Goal: Transaction & Acquisition: Purchase product/service

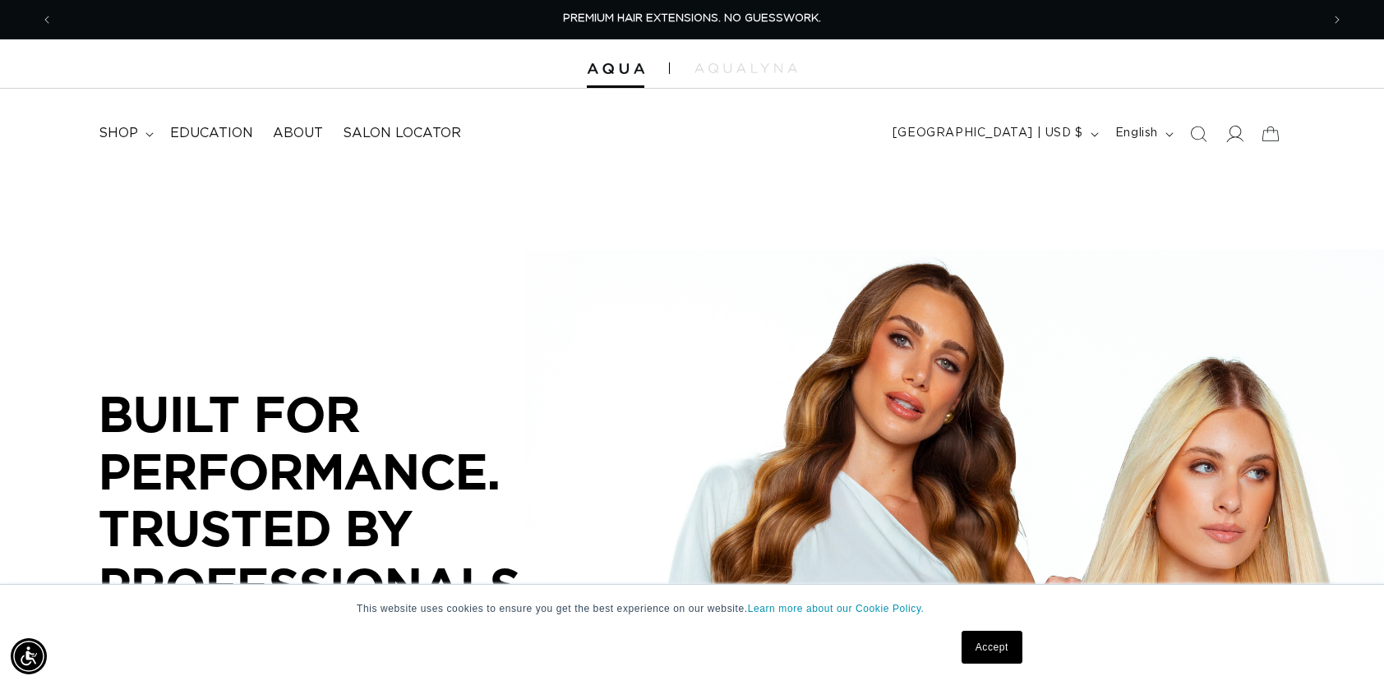
click at [1238, 134] on icon at bounding box center [1233, 133] width 17 height 17
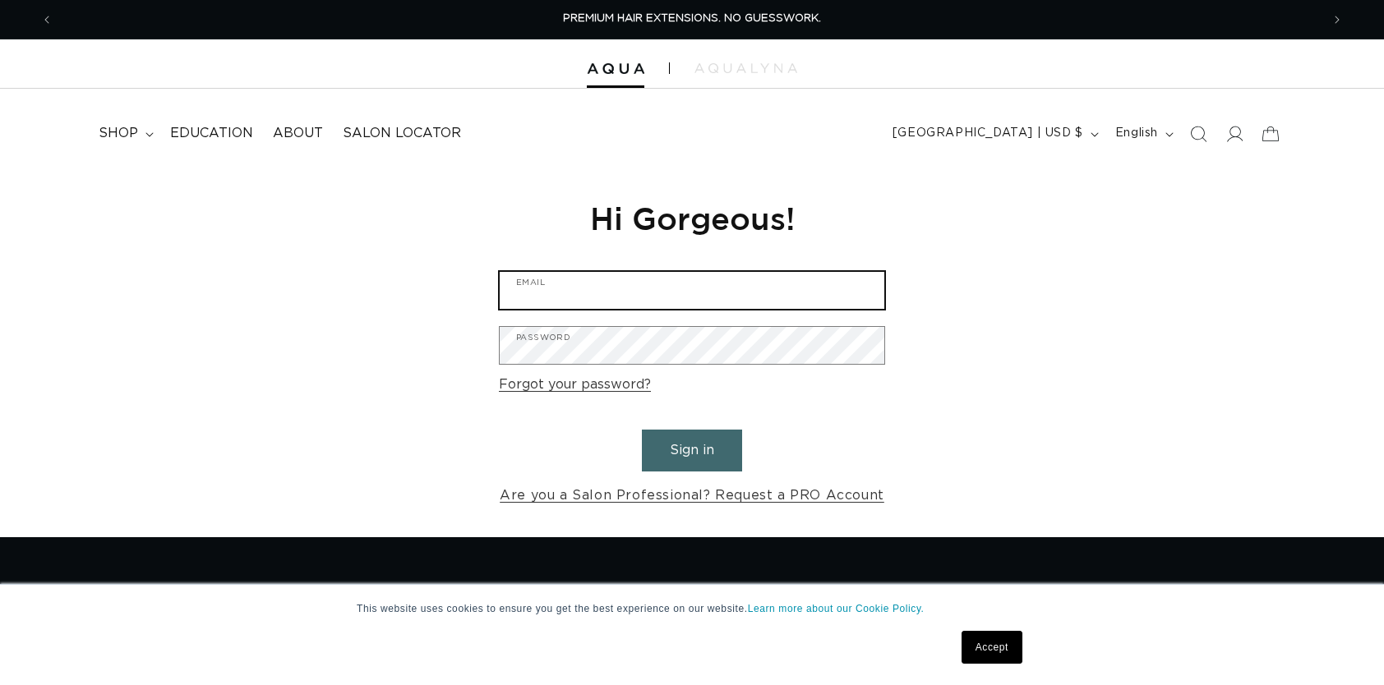
click at [622, 294] on input "Email" at bounding box center [692, 290] width 385 height 37
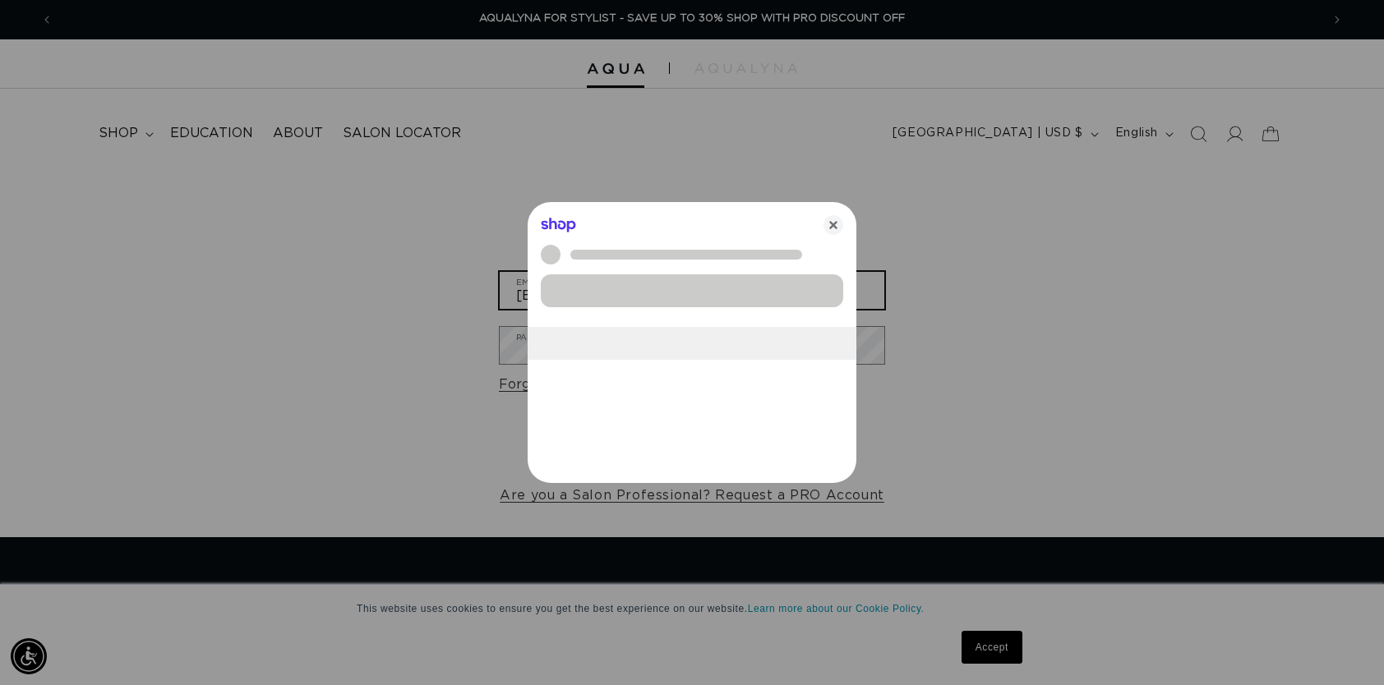
scroll to position [0, 2559]
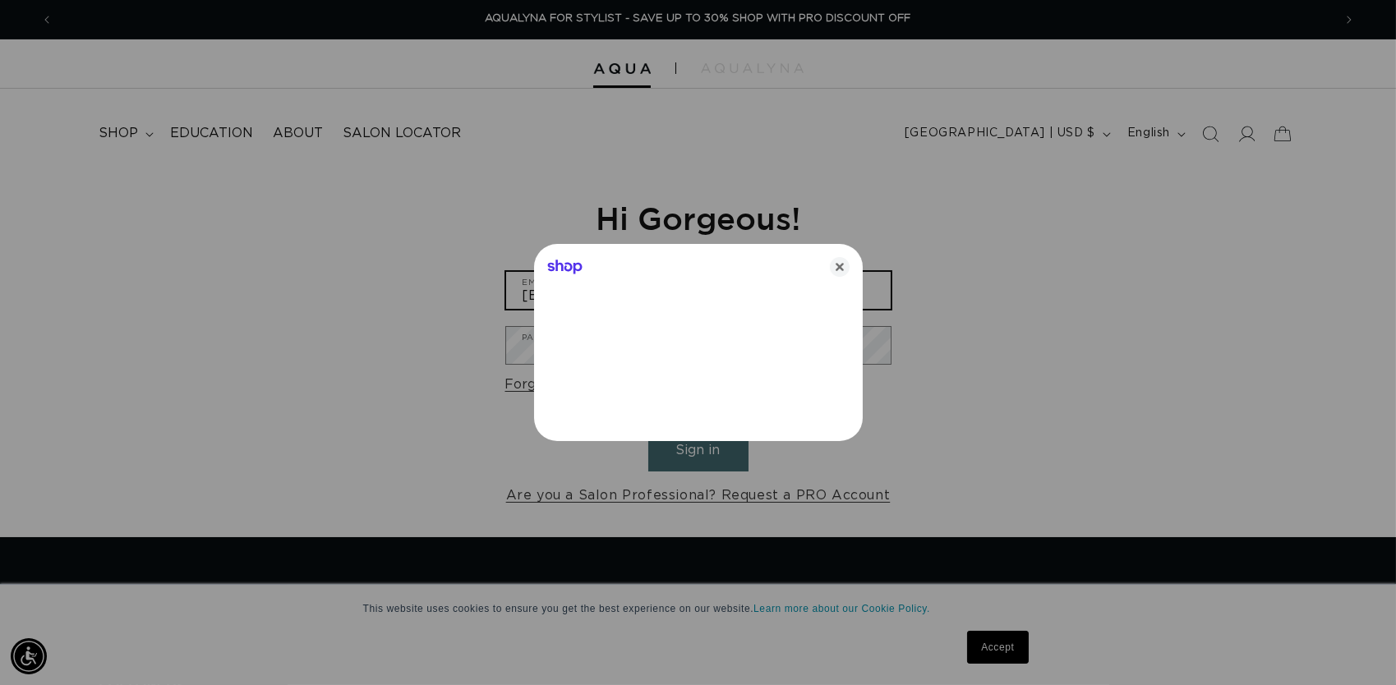
type input "nchamp18@gmail.com"
click at [831, 261] on icon "Close" at bounding box center [840, 267] width 20 height 20
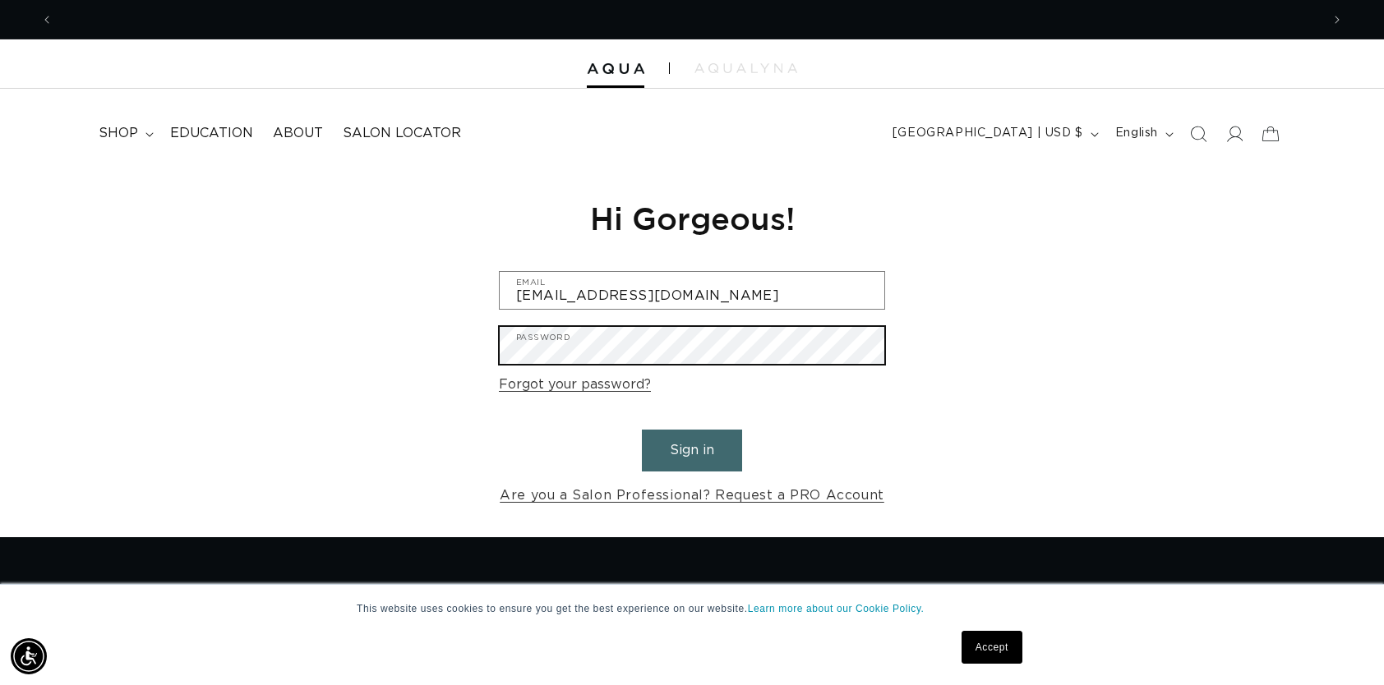
scroll to position [0, 1267]
click at [642, 430] on button "Sign in" at bounding box center [692, 451] width 100 height 42
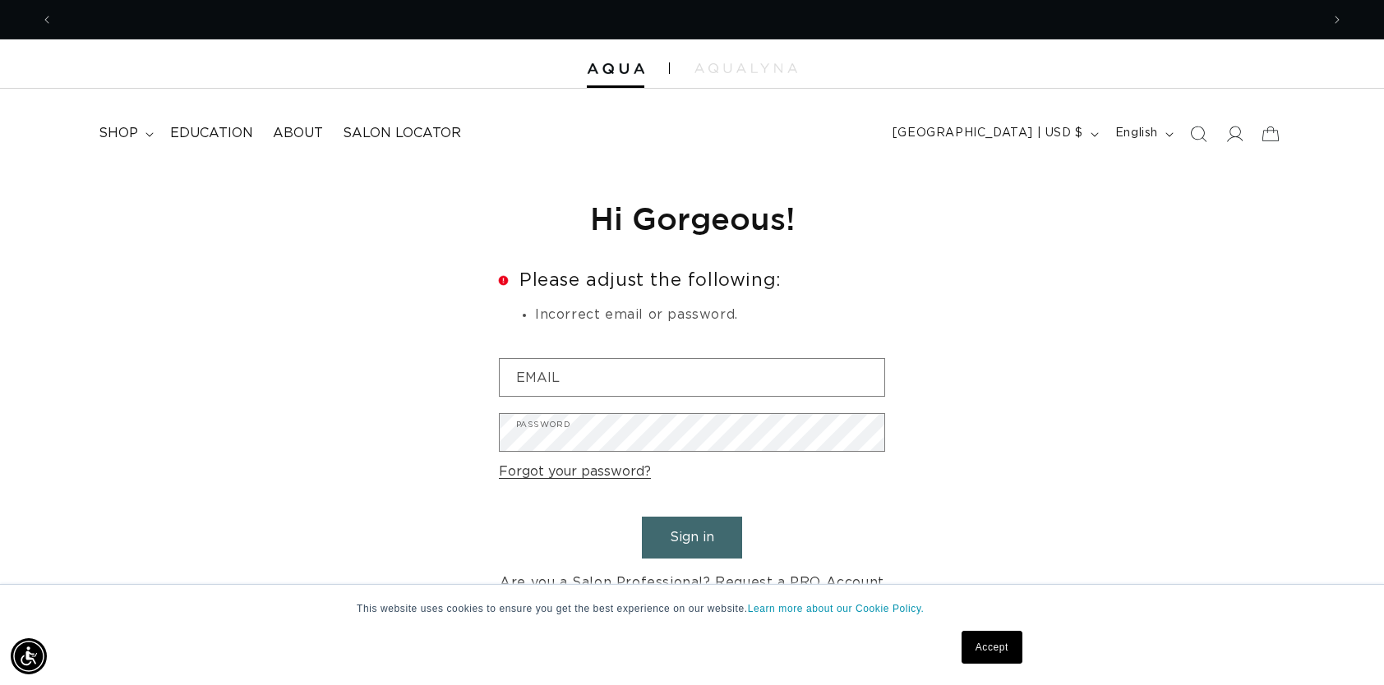
scroll to position [0, 1267]
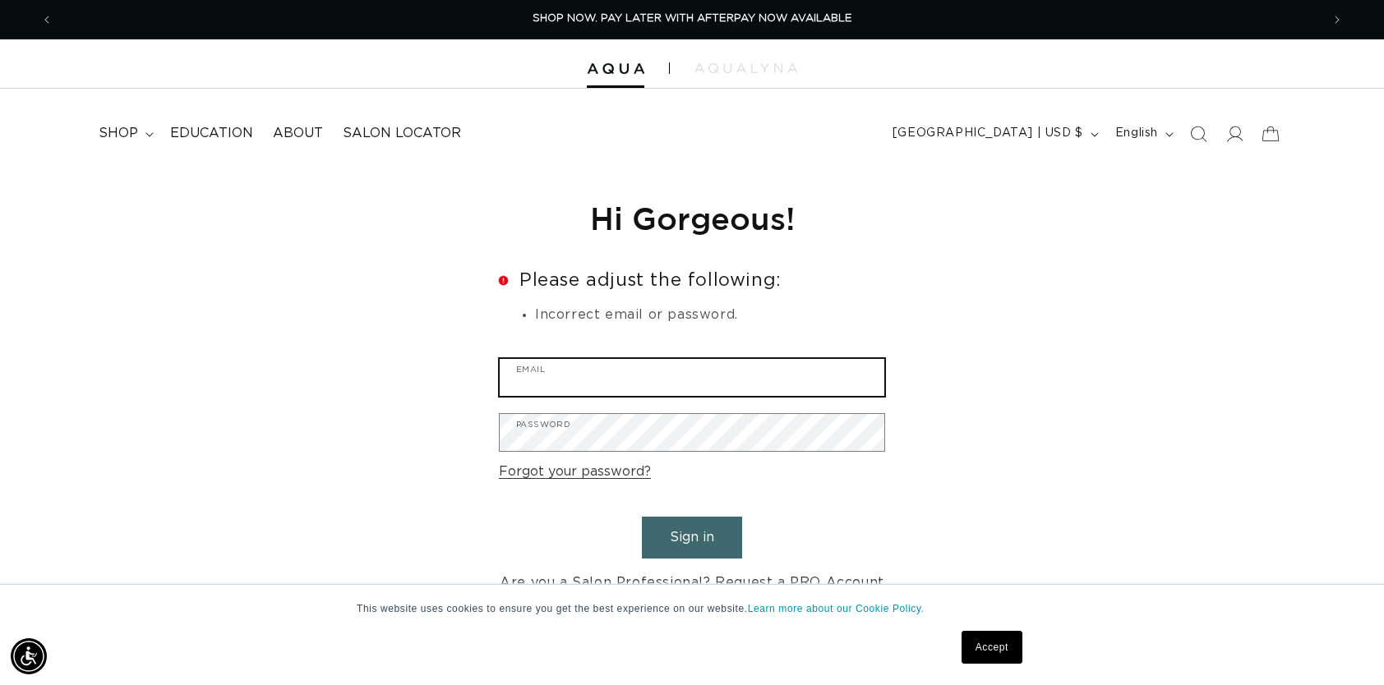
click at [745, 379] on input "Email" at bounding box center [692, 377] width 385 height 37
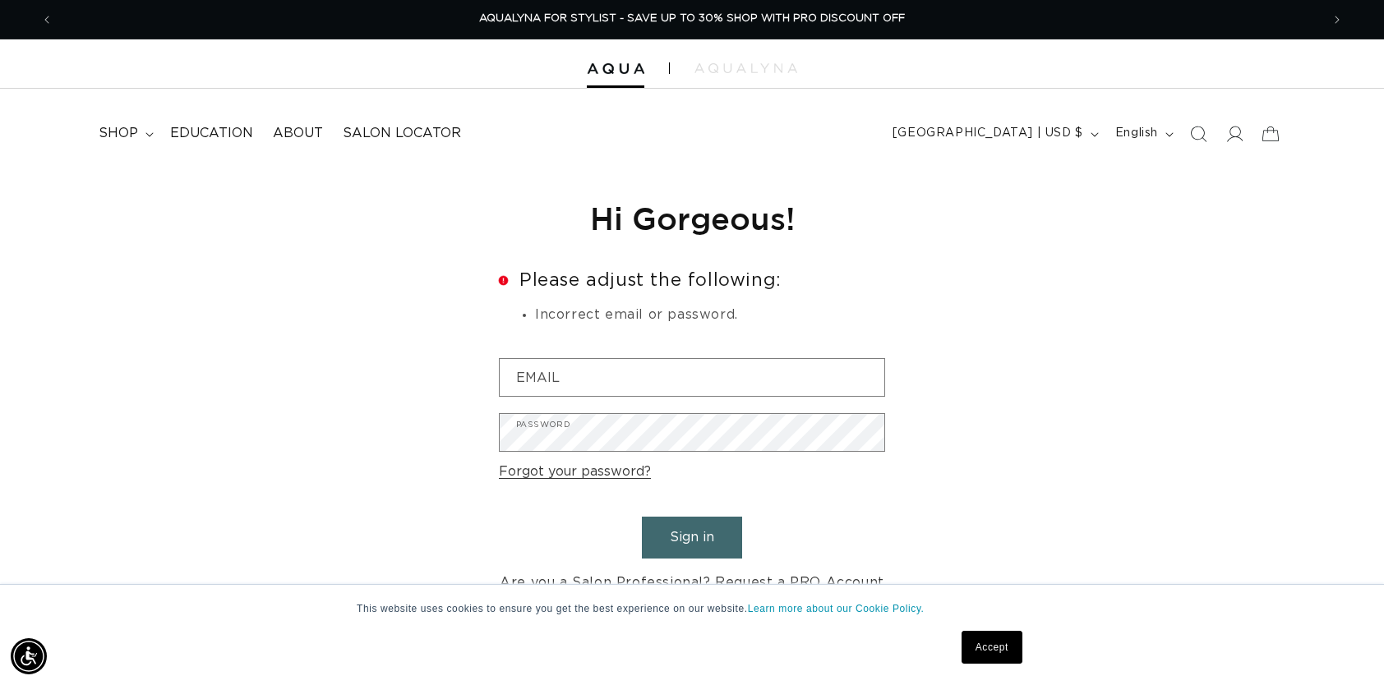
click at [999, 361] on div "Reset your password We will send you an email to reset your password Email Subm…" at bounding box center [692, 396] width 1384 height 456
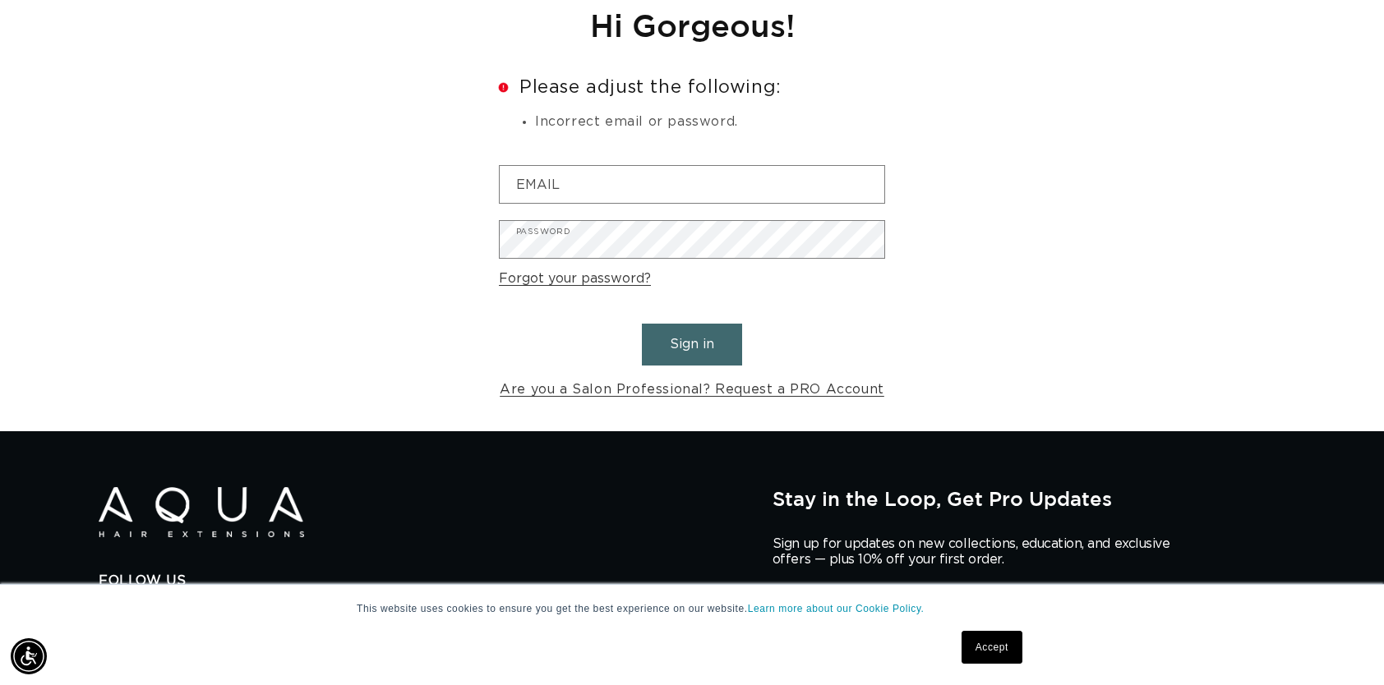
scroll to position [197, 0]
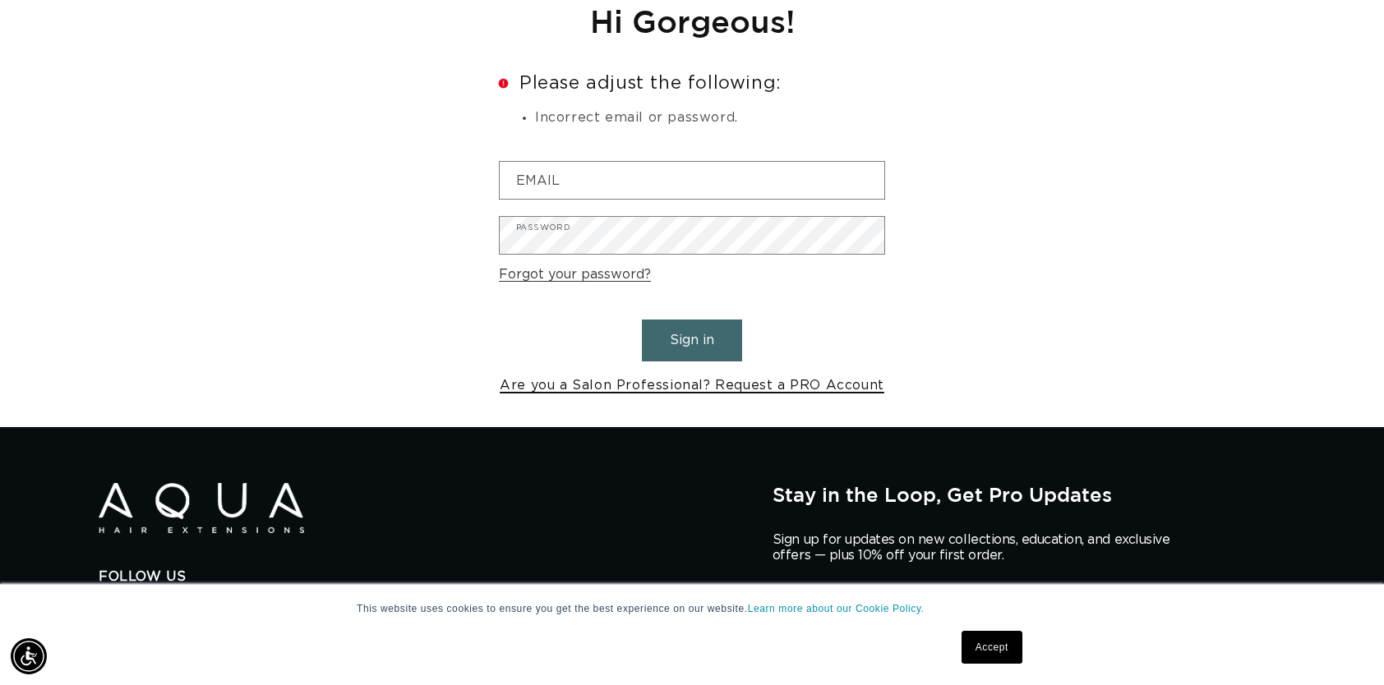
click at [833, 390] on link "Are you a Salon Professional? Request a PRO Account" at bounding box center [692, 386] width 385 height 24
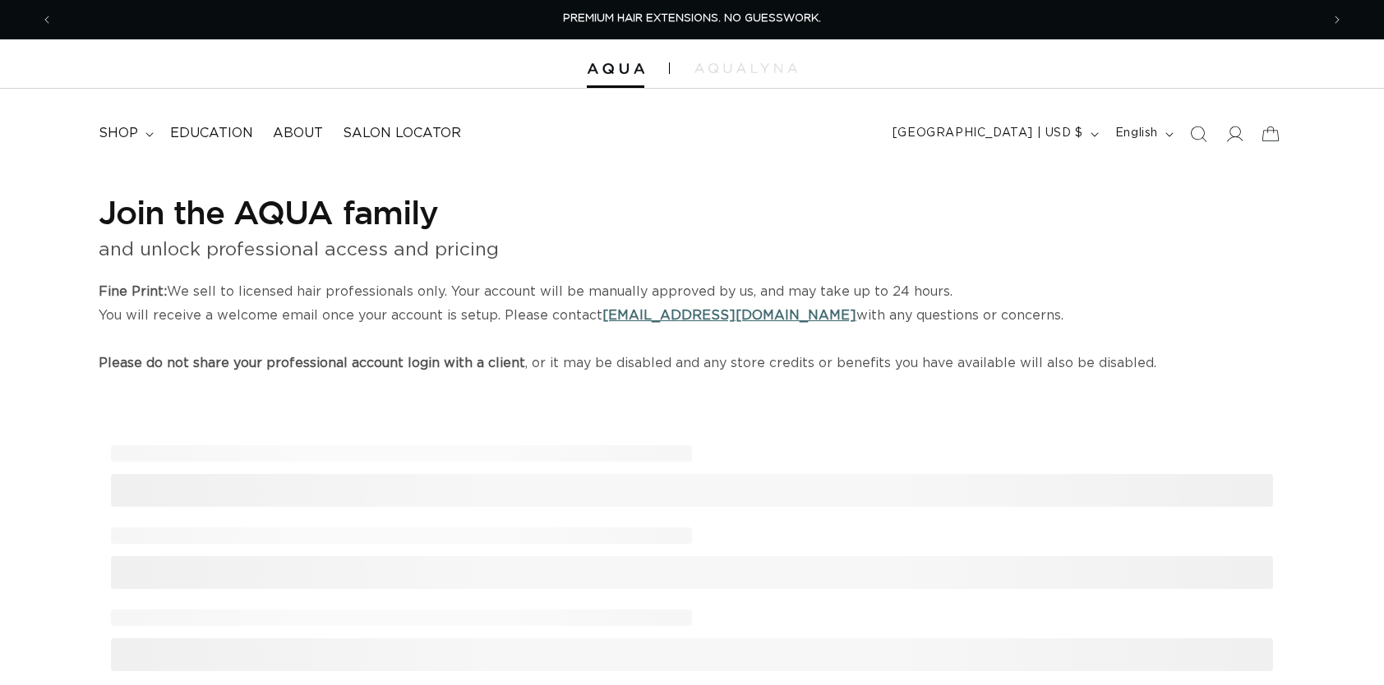
select select "US"
select select "[GEOGRAPHIC_DATA]"
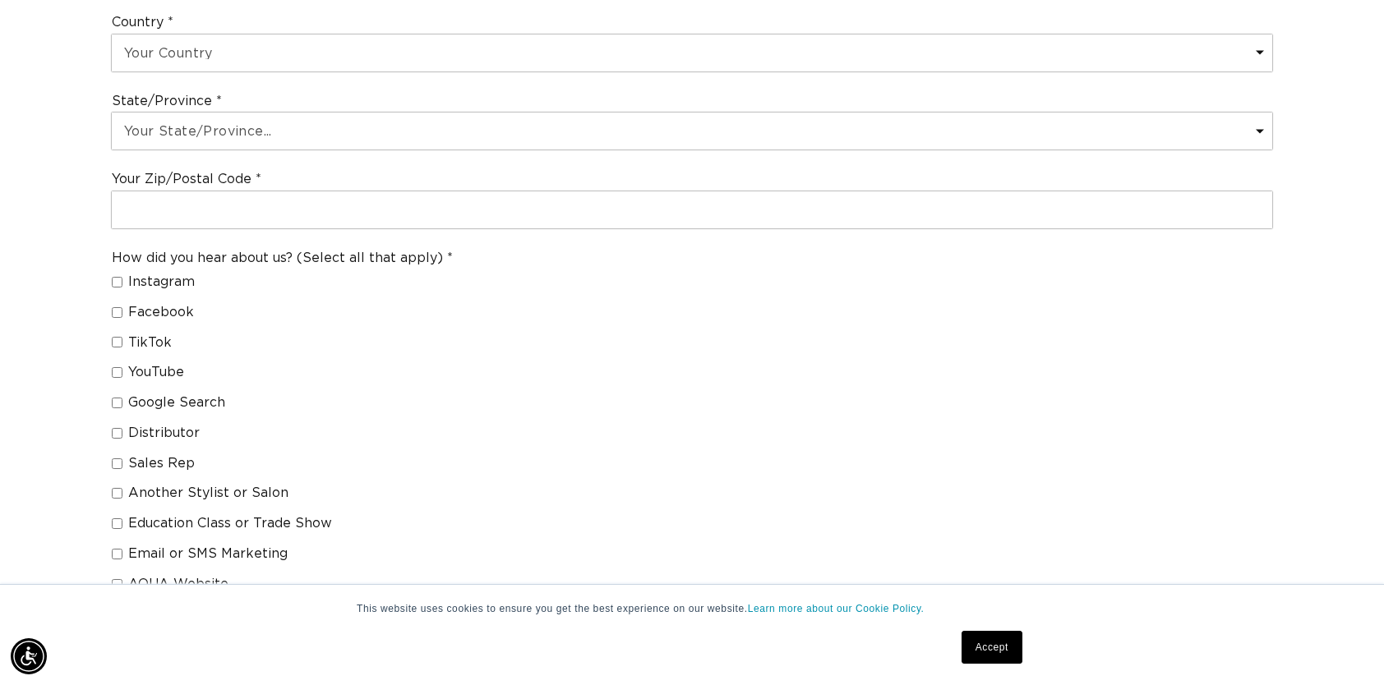
click at [998, 639] on link "Accept" at bounding box center [991, 647] width 61 height 33
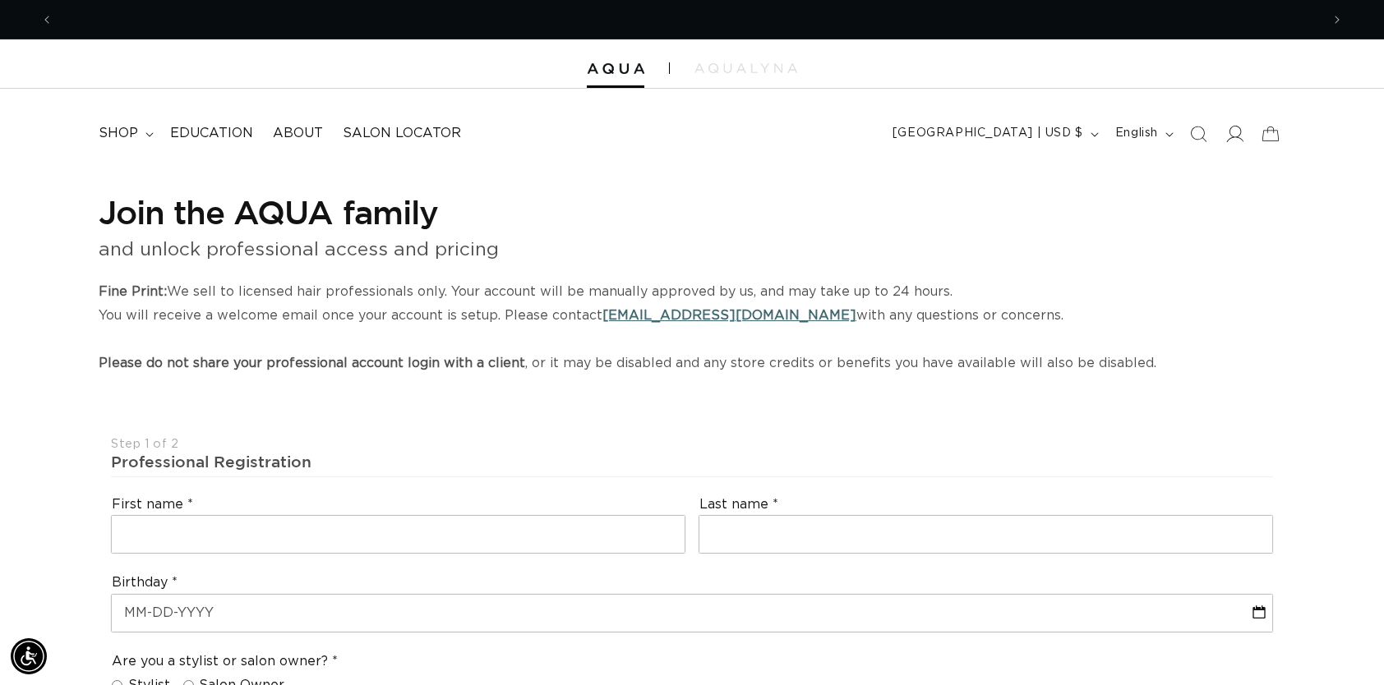
click at [1226, 127] on icon at bounding box center [1233, 133] width 17 height 17
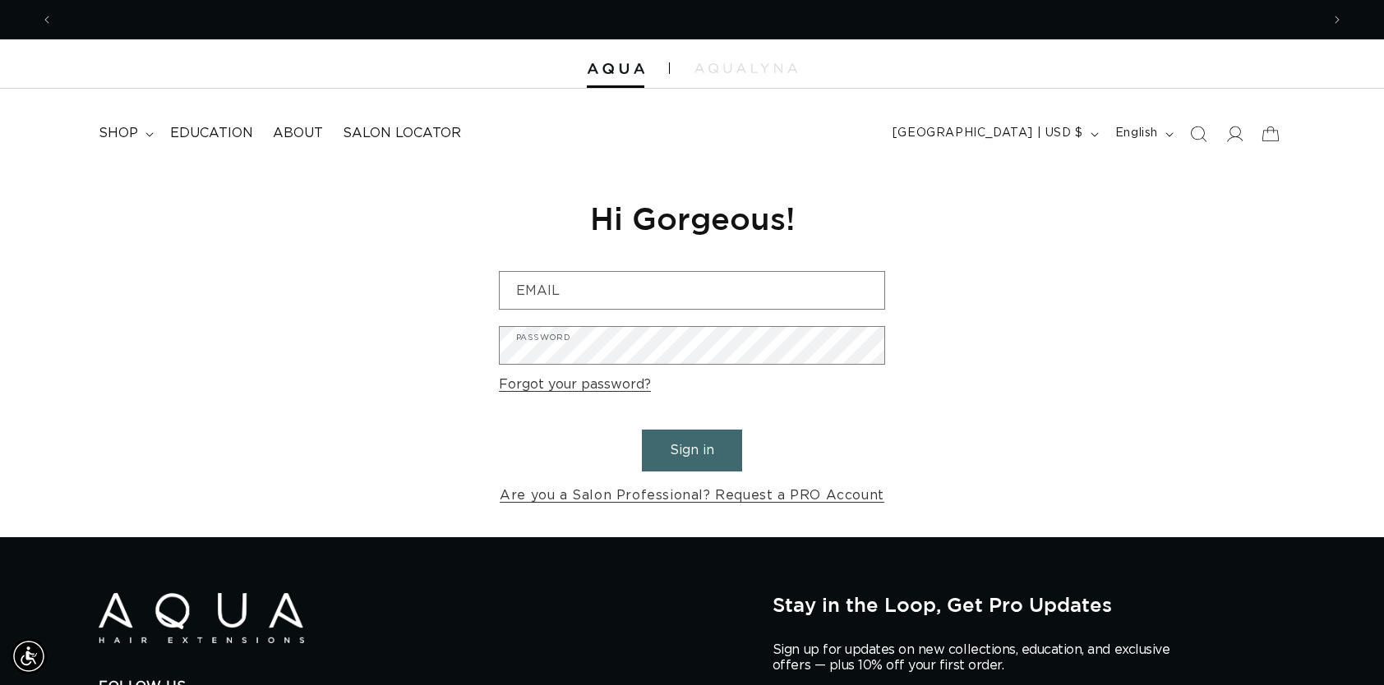
scroll to position [0, 2534]
click at [116, 133] on span "shop" at bounding box center [118, 133] width 39 height 17
click at [1236, 132] on icon at bounding box center [1233, 133] width 17 height 17
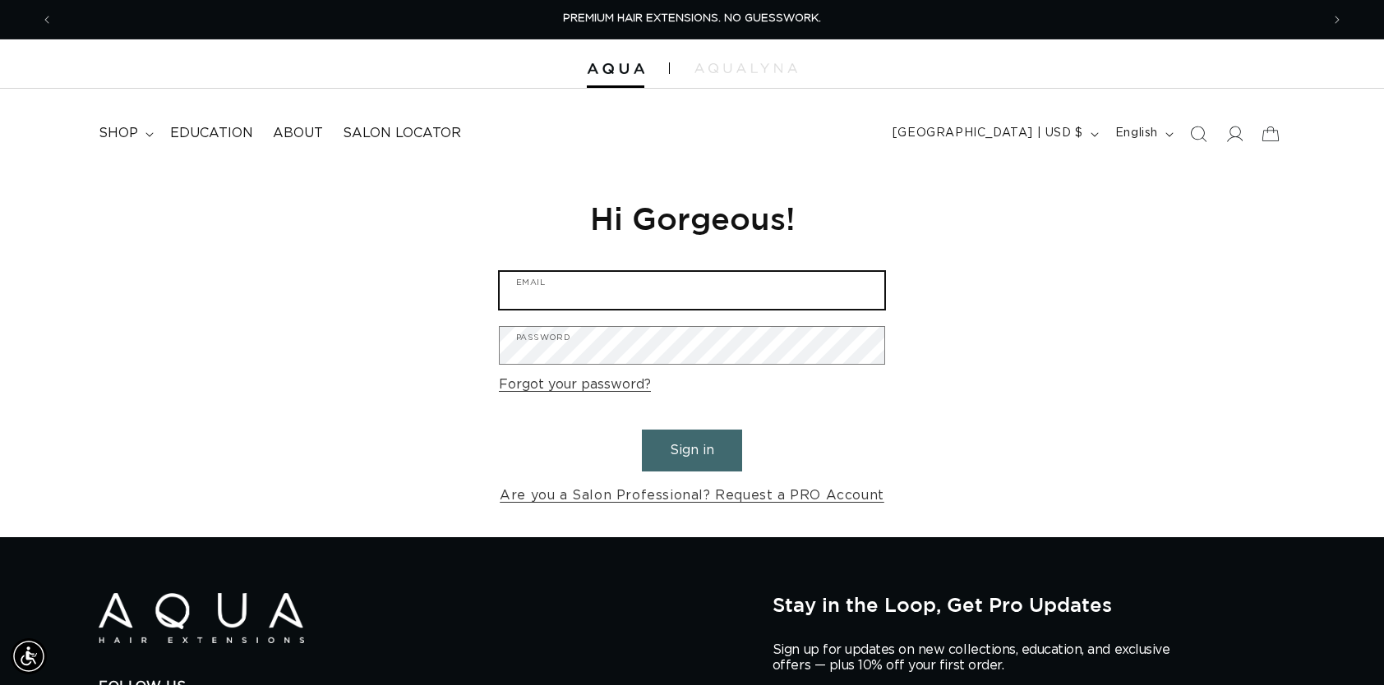
click at [551, 280] on input "Email" at bounding box center [692, 290] width 385 height 37
type input "nchamp18@gmail.com"
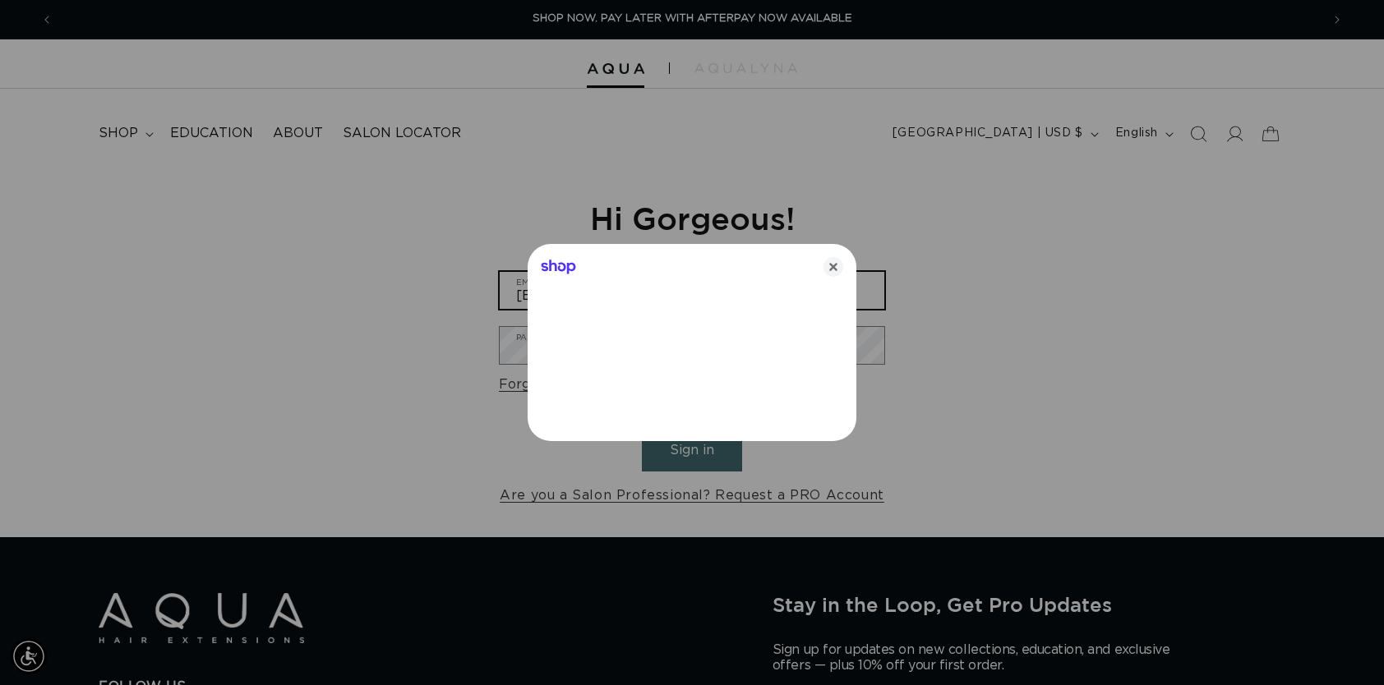
scroll to position [0, 1280]
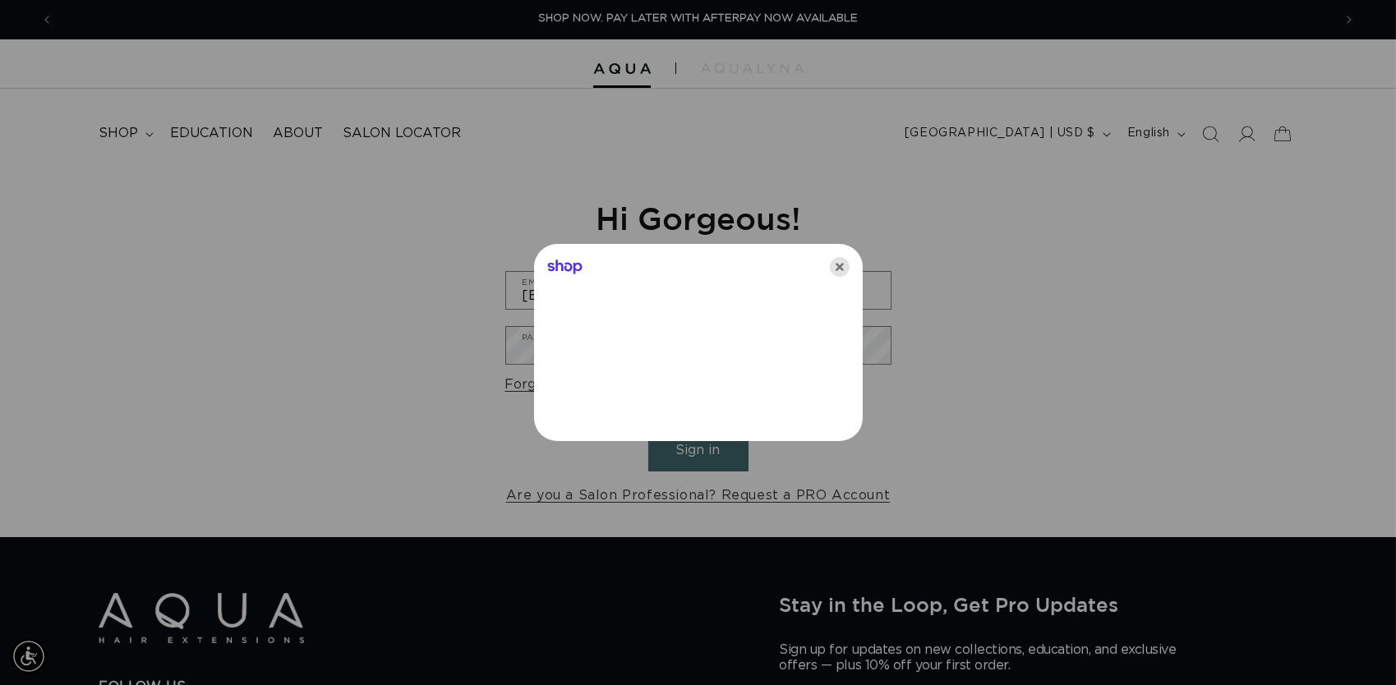
click at [842, 271] on icon "Close" at bounding box center [840, 267] width 20 height 20
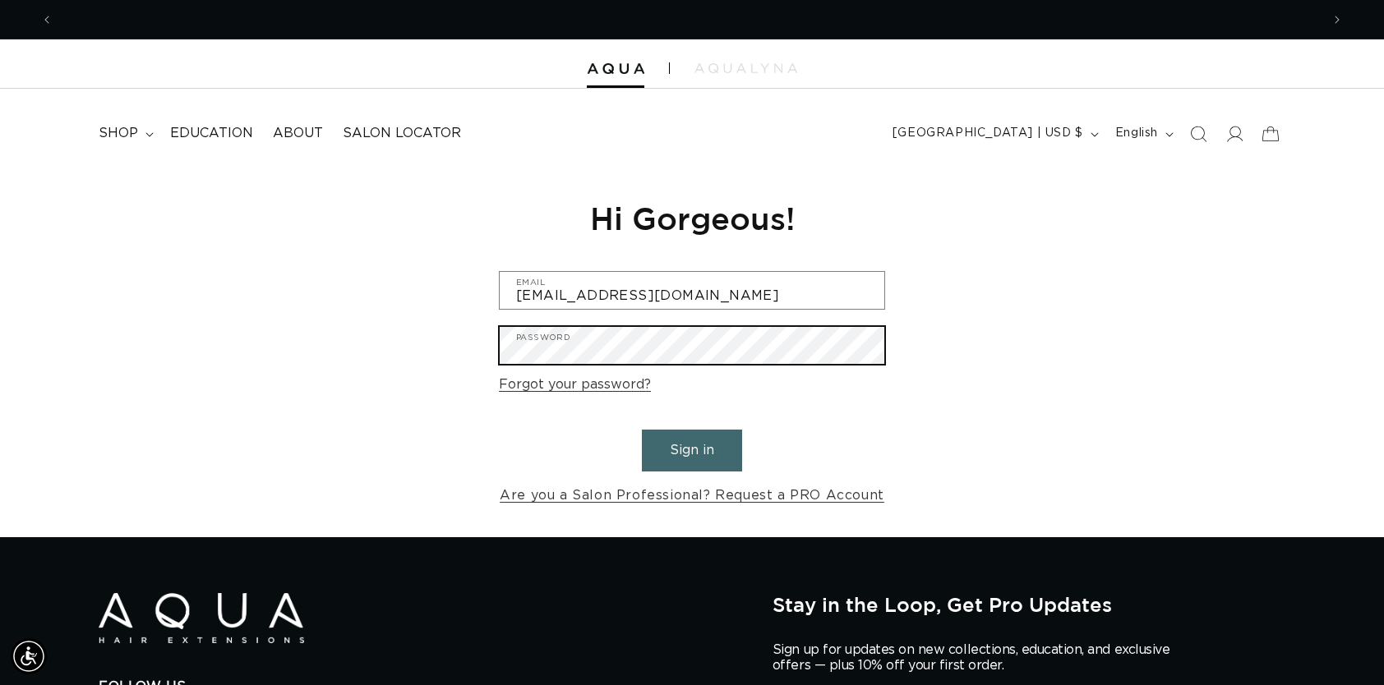
scroll to position [0, 0]
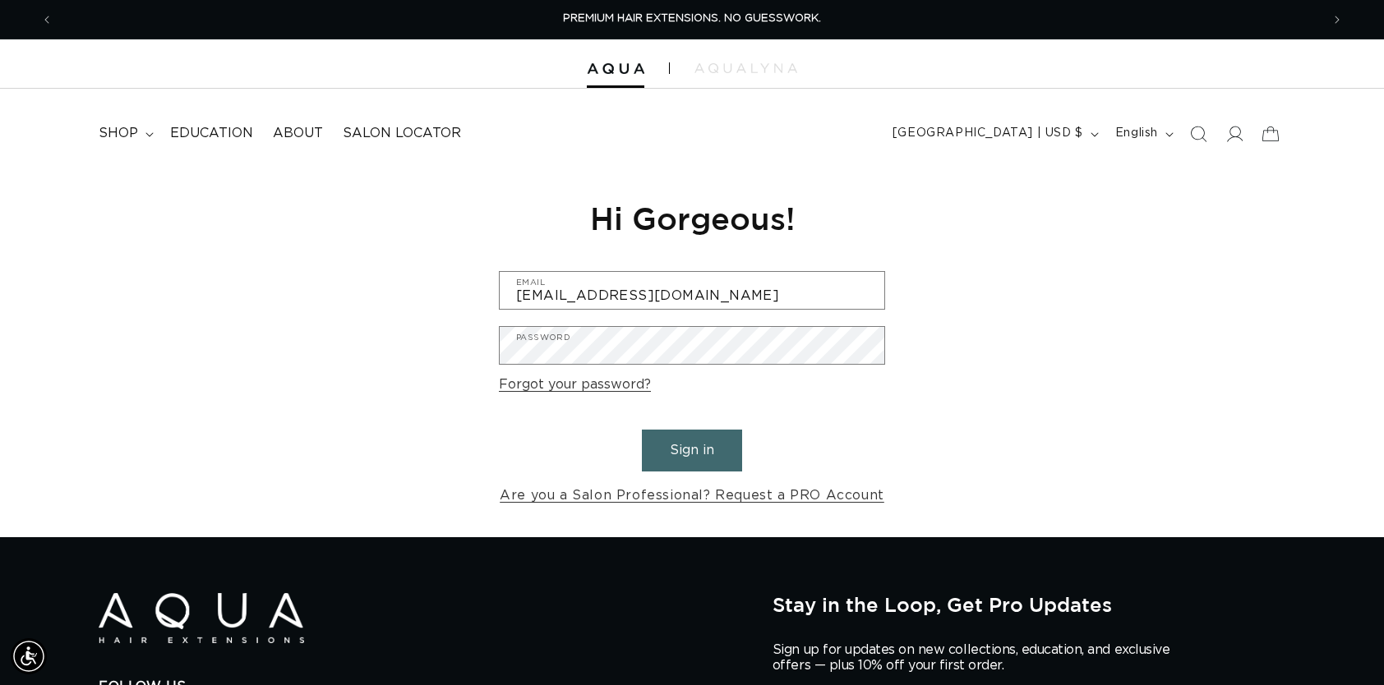
click at [714, 447] on button "Sign in" at bounding box center [692, 451] width 100 height 42
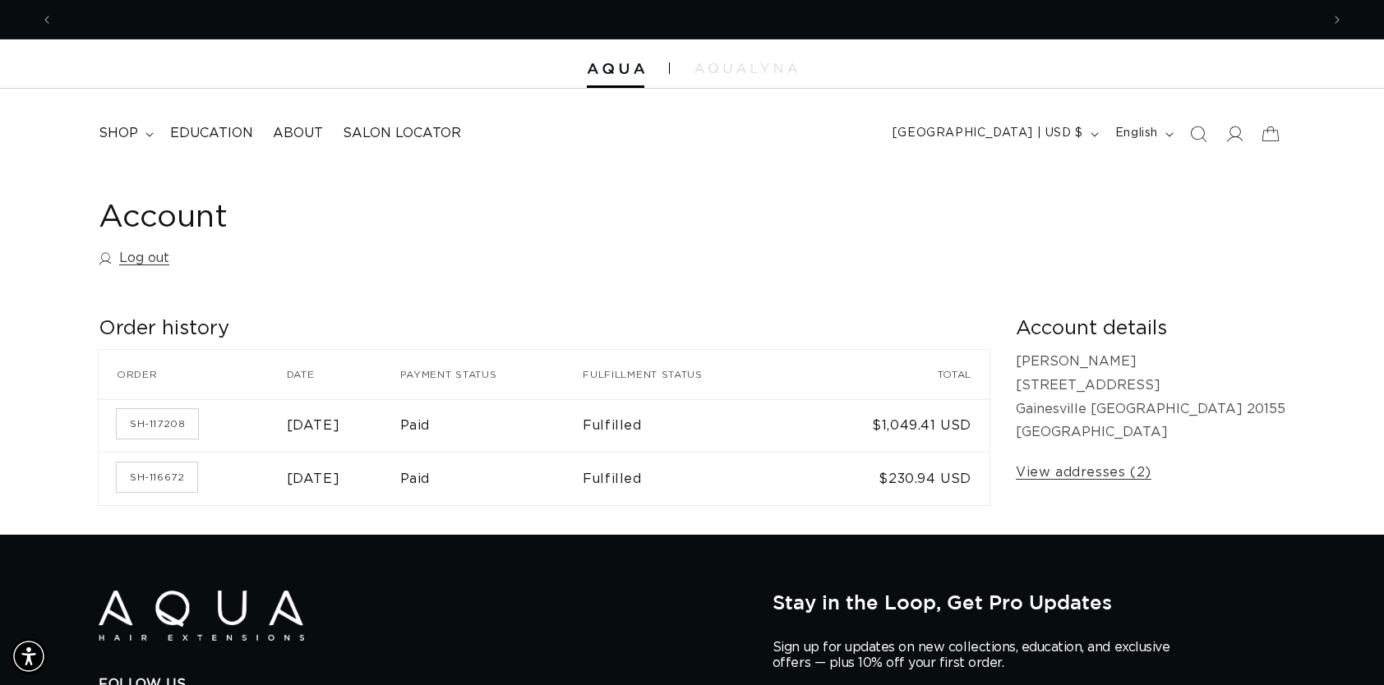
scroll to position [0, 1267]
click at [175, 475] on link "SH-116672" at bounding box center [157, 478] width 81 height 30
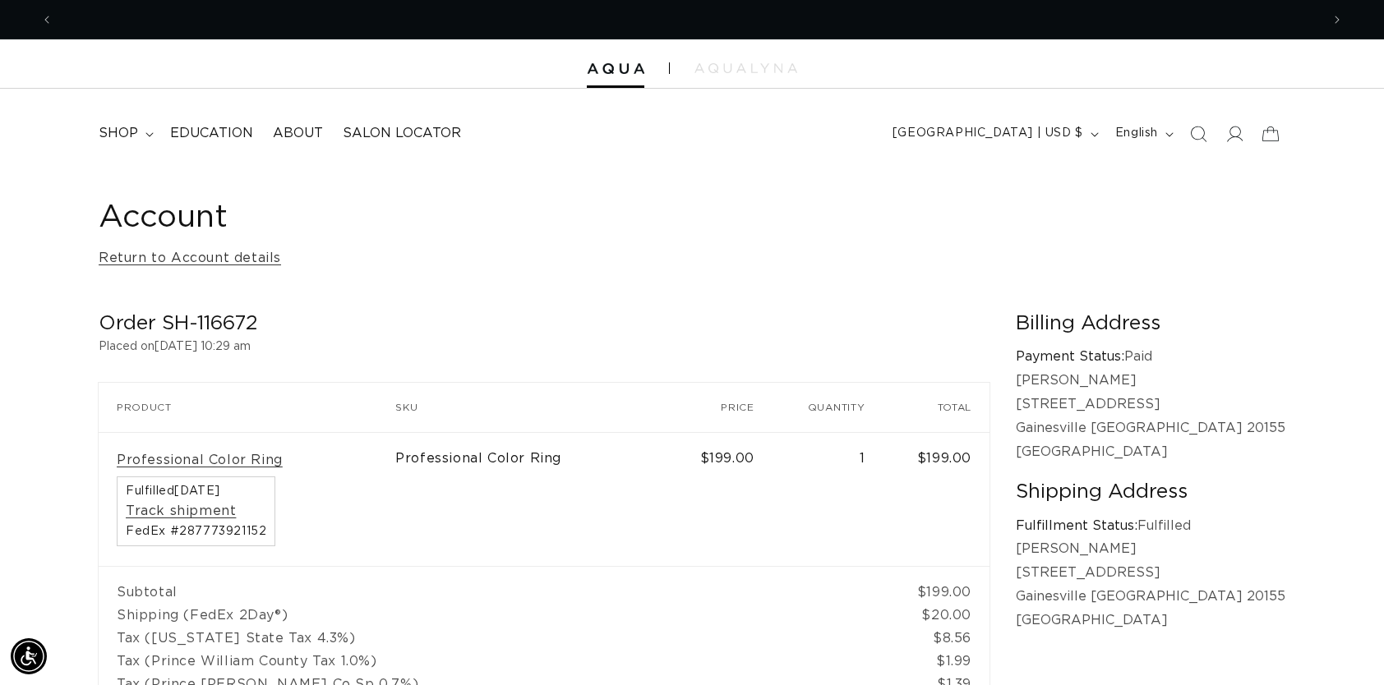
scroll to position [0, 1267]
click at [132, 262] on link "Return to Account details" at bounding box center [190, 259] width 182 height 24
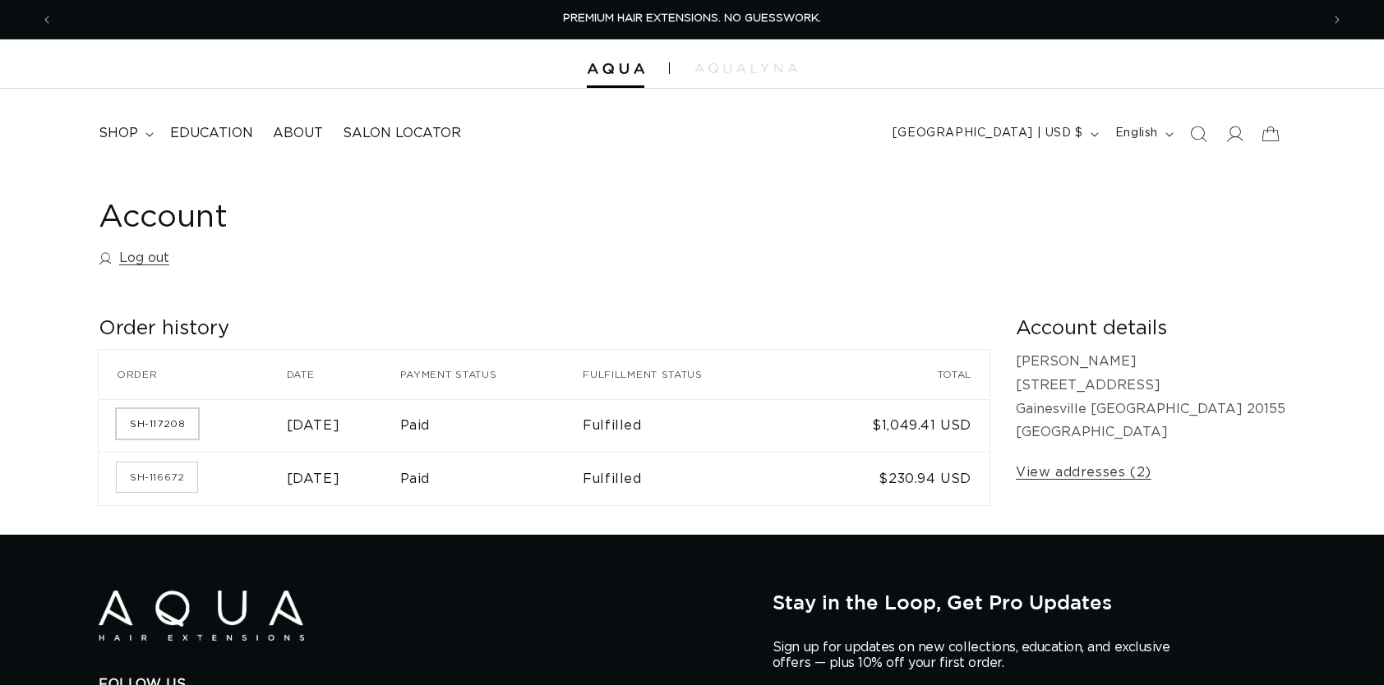
click at [168, 432] on link "SH-117208" at bounding box center [157, 424] width 81 height 30
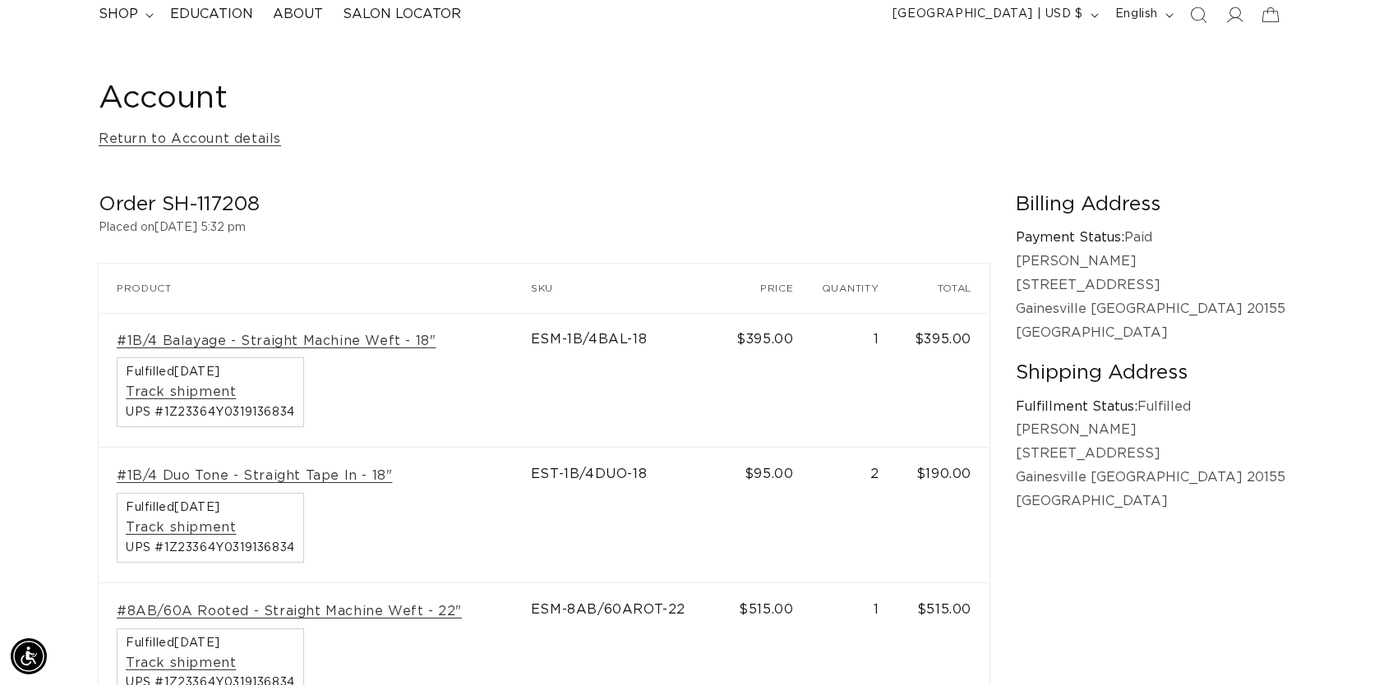
scroll to position [121, 0]
click at [42, 358] on div "Account Return to Account details Order SH-117208 Placed on [DATE] 5:32 pm Orde…" at bounding box center [692, 498] width 1384 height 901
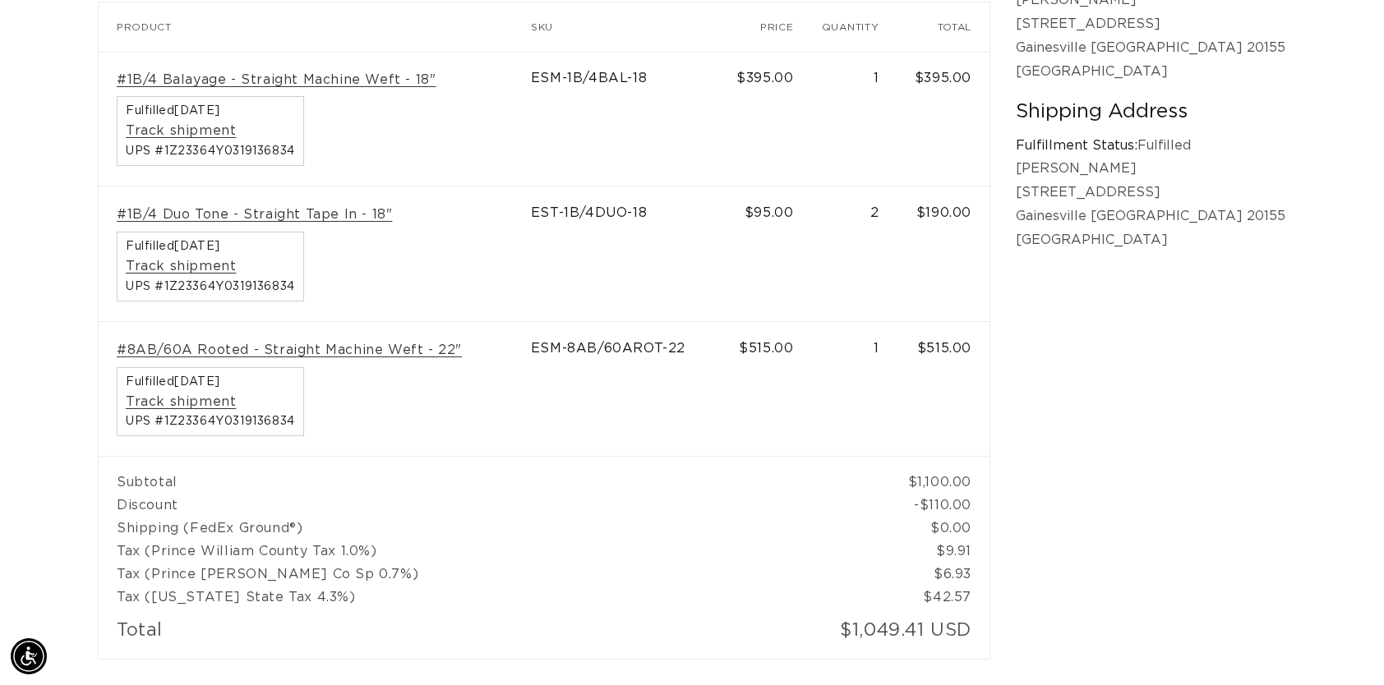
scroll to position [0, 0]
click at [341, 348] on link "#8AB/60A Rooted - Straight Machine Weft - 22"" at bounding box center [289, 350] width 345 height 17
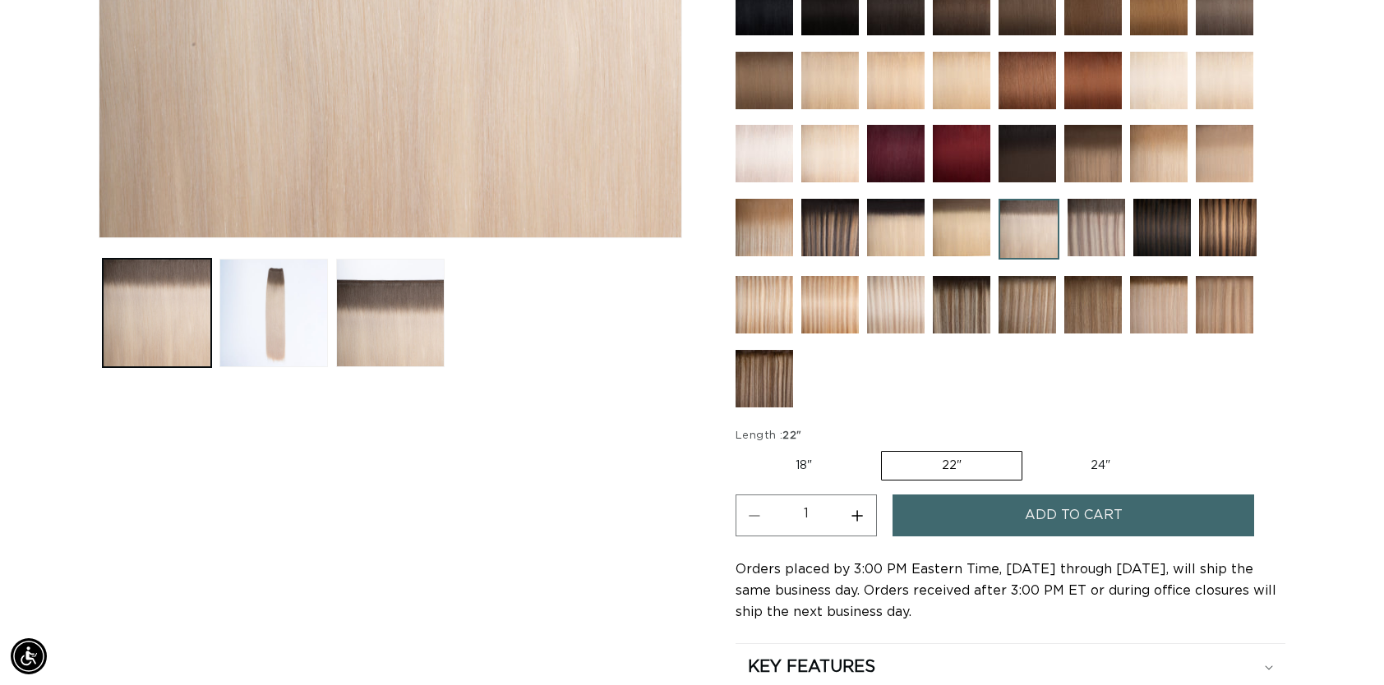
scroll to position [0, 1267]
click at [832, 455] on label "18" Variant sold out or unavailable" at bounding box center [803, 466] width 136 height 28
click at [740, 449] on input "18" Variant sold out or unavailable" at bounding box center [740, 448] width 1 height 1
radio input "true"
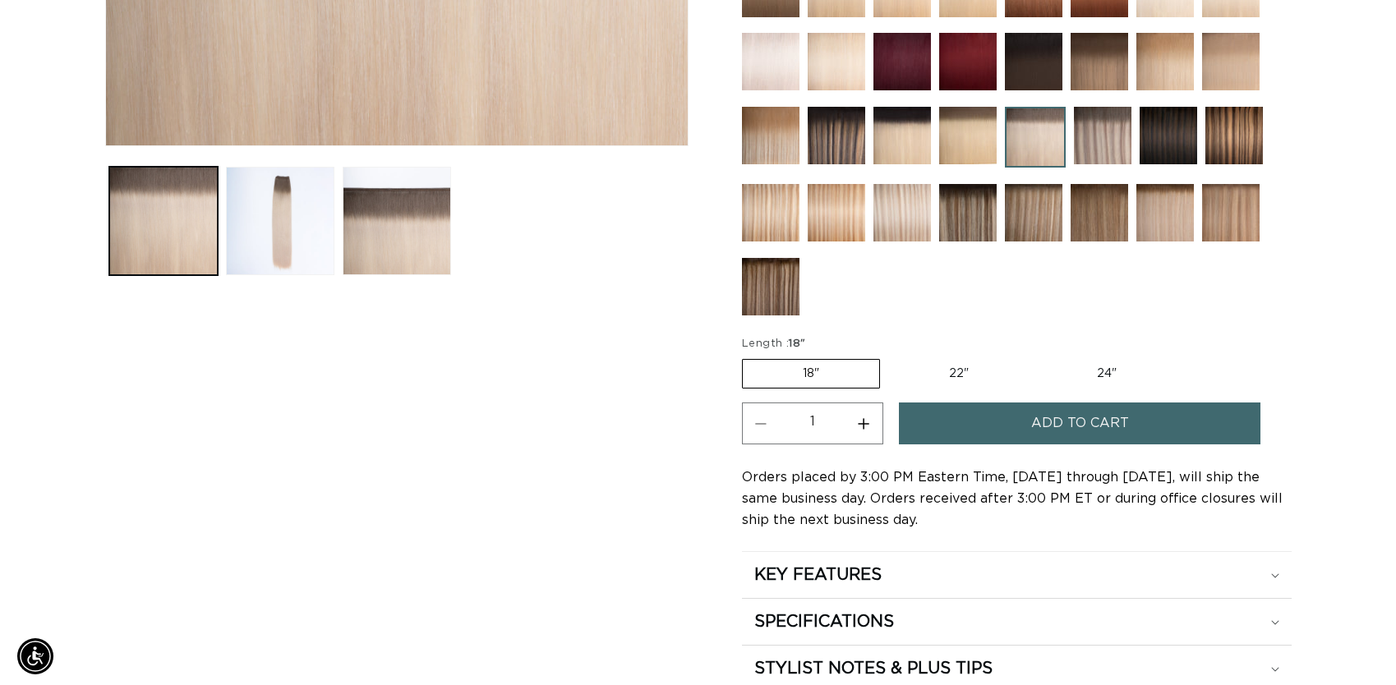
scroll to position [629, 0]
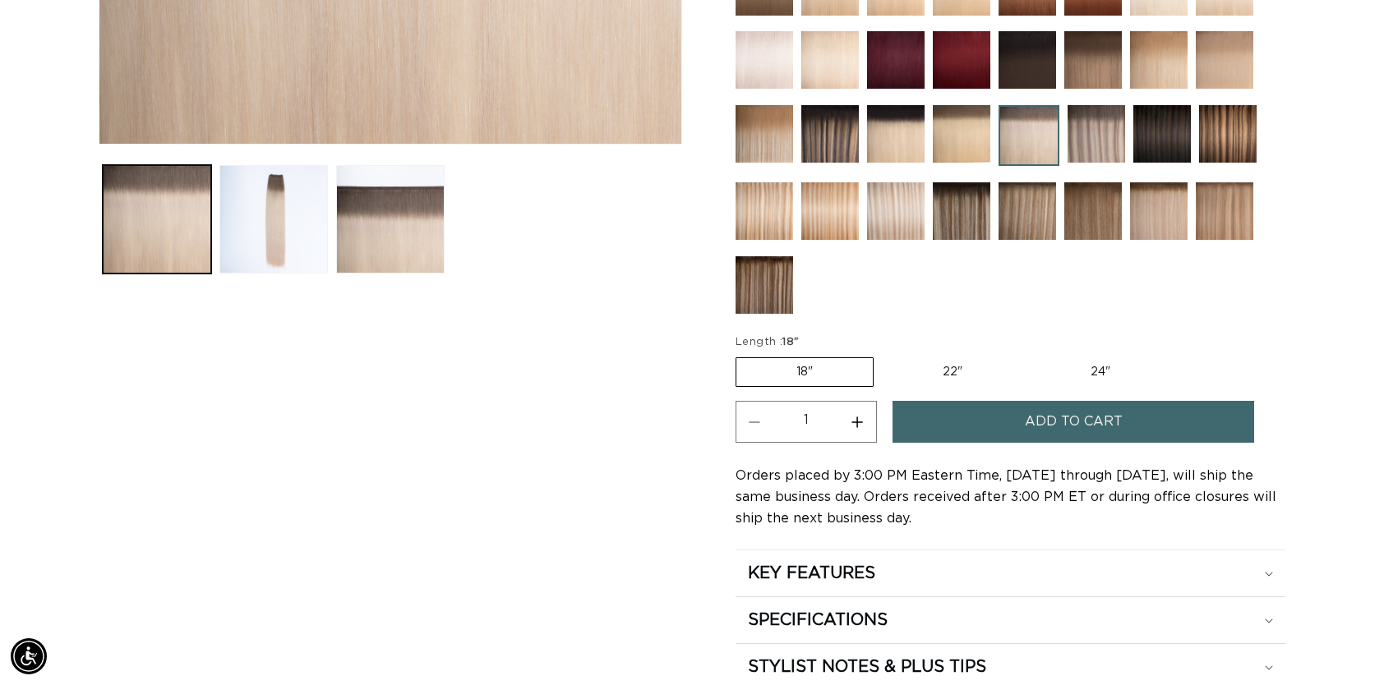
click at [966, 379] on label "22" Variant sold out or unavailable" at bounding box center [953, 372] width 140 height 28
click at [883, 355] on input "22" Variant sold out or unavailable" at bounding box center [882, 354] width 1 height 1
radio input "true"
click at [1137, 425] on button "Add to cart" at bounding box center [1073, 422] width 362 height 42
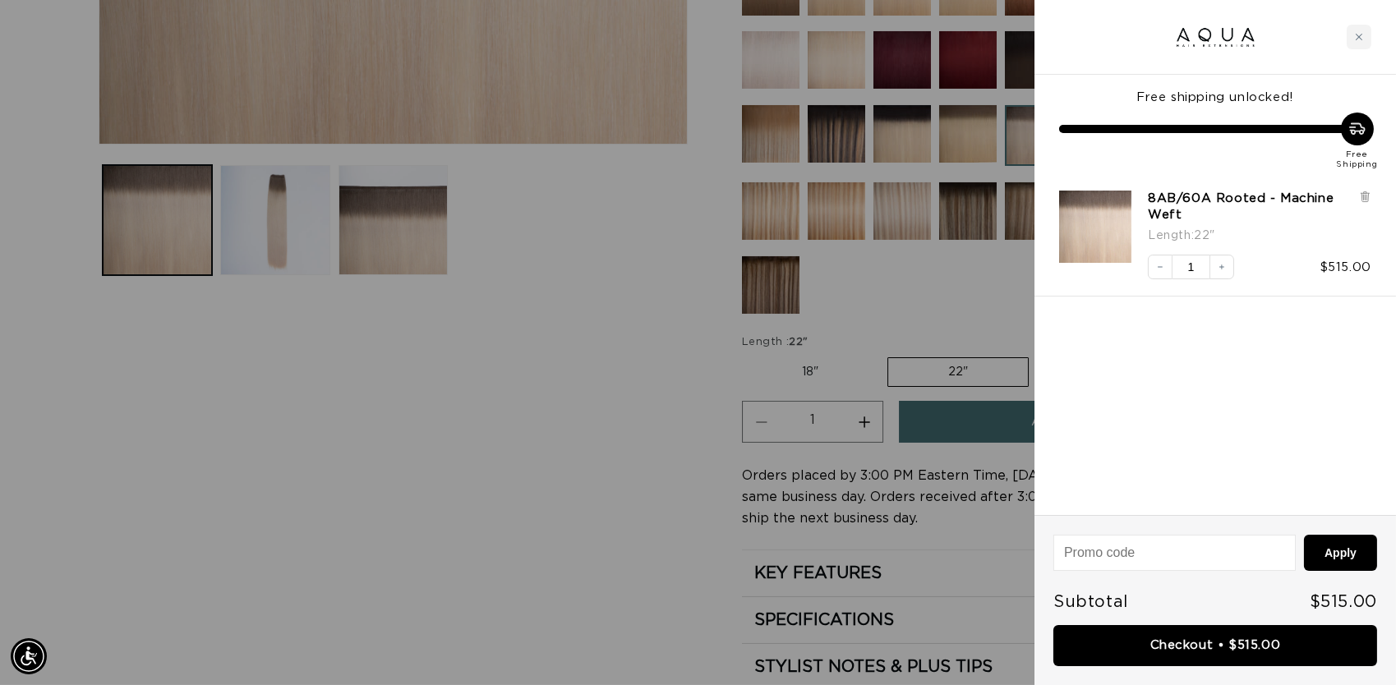
scroll to position [0, 1280]
